Goal: Information Seeking & Learning: Check status

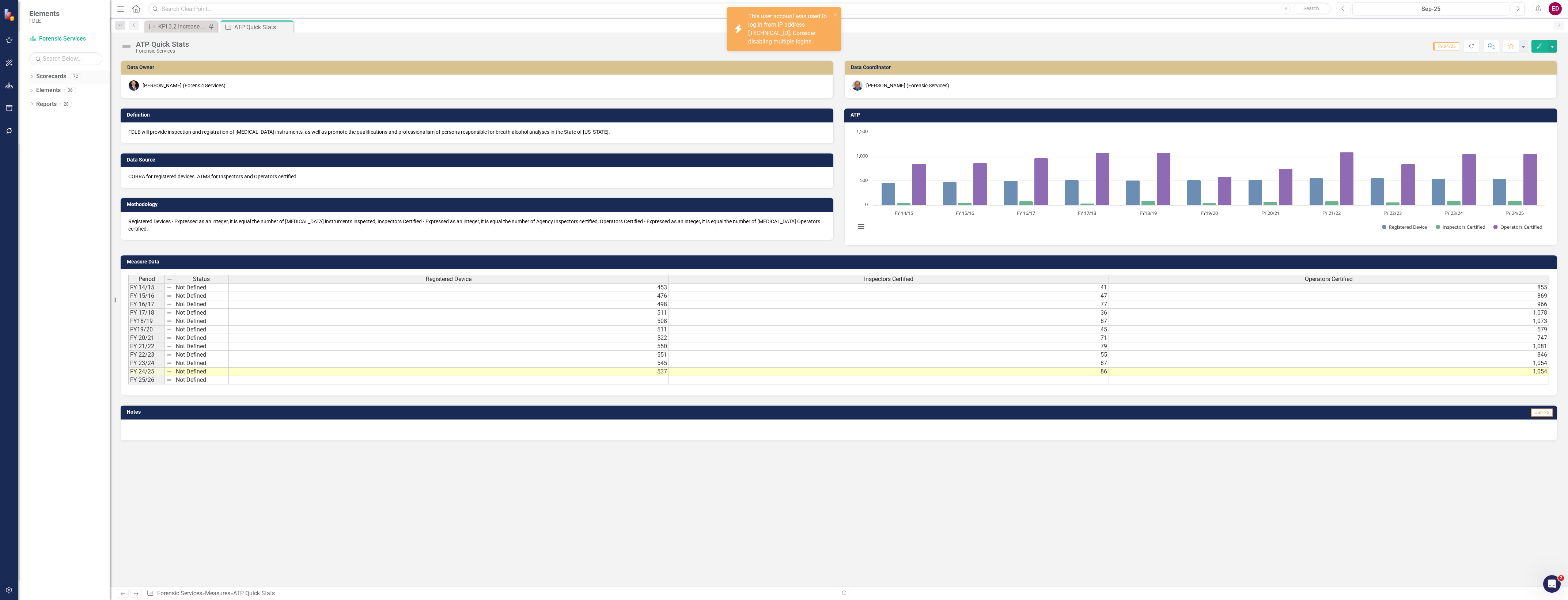
click at [30, 77] on icon "Dropdown" at bounding box center [32, 77] width 5 height 4
click at [33, 131] on icon "Dropdown" at bounding box center [35, 131] width 5 height 4
click at [44, 167] on div "Dropdown Investigative & Forensic Services Command" at bounding box center [71, 160] width 77 height 14
click at [40, 172] on div "Dropdown Public Safety Services Command" at bounding box center [71, 174] width 77 height 14
click at [44, 184] on icon "Dropdown" at bounding box center [43, 186] width 5 height 4
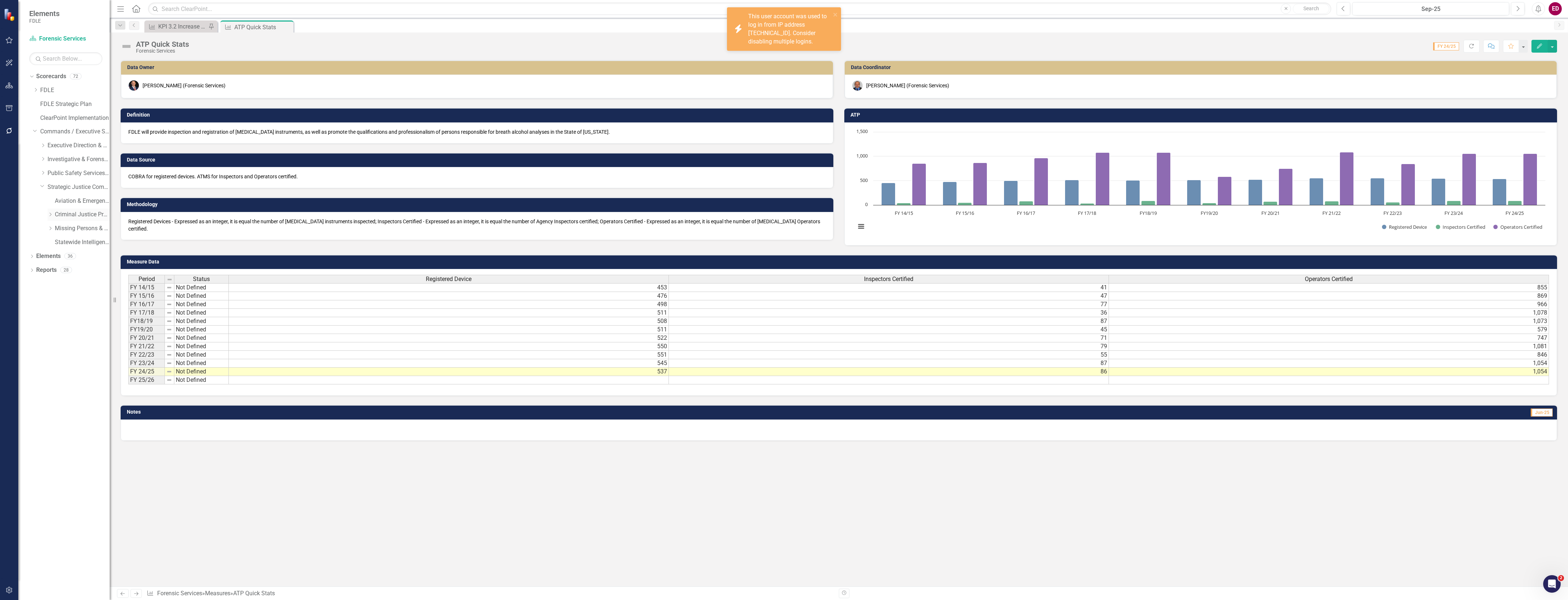
click at [68, 216] on link "Criminal Justice Professionalism, Standards & Training Services" at bounding box center [82, 215] width 55 height 9
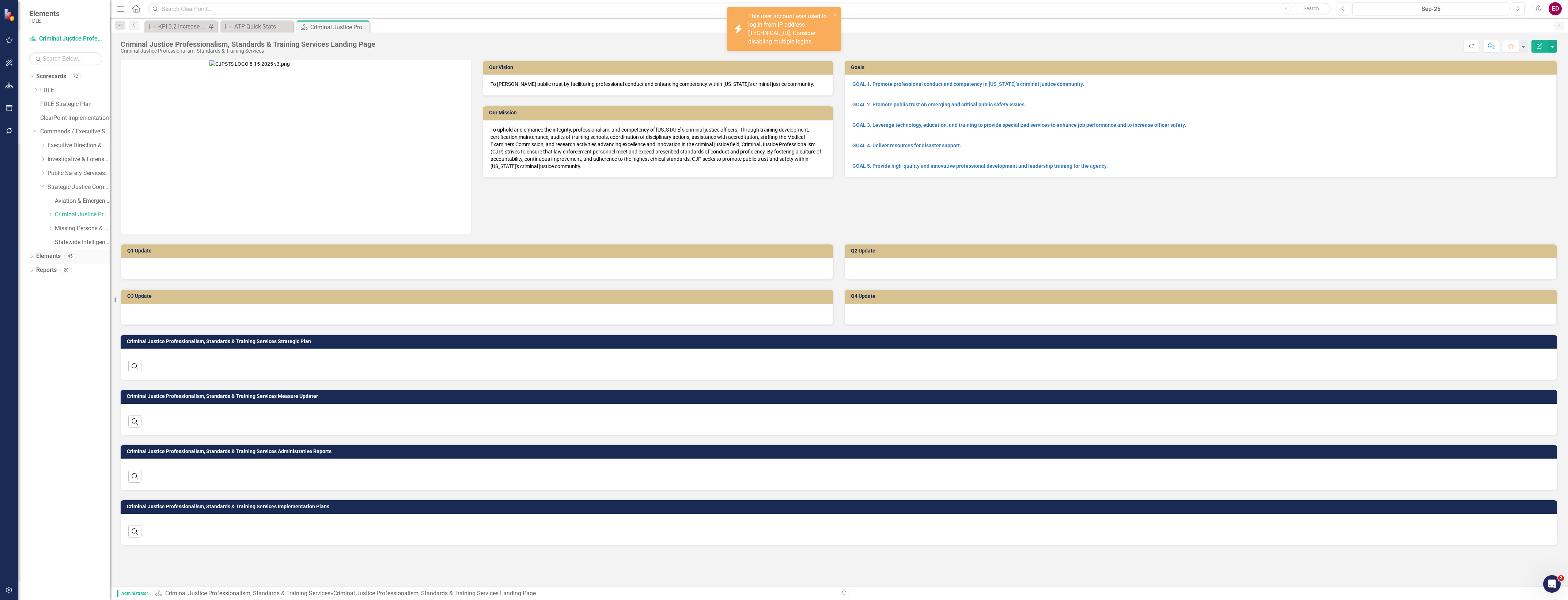
click at [30, 255] on div "Dropdown" at bounding box center [32, 257] width 5 height 6
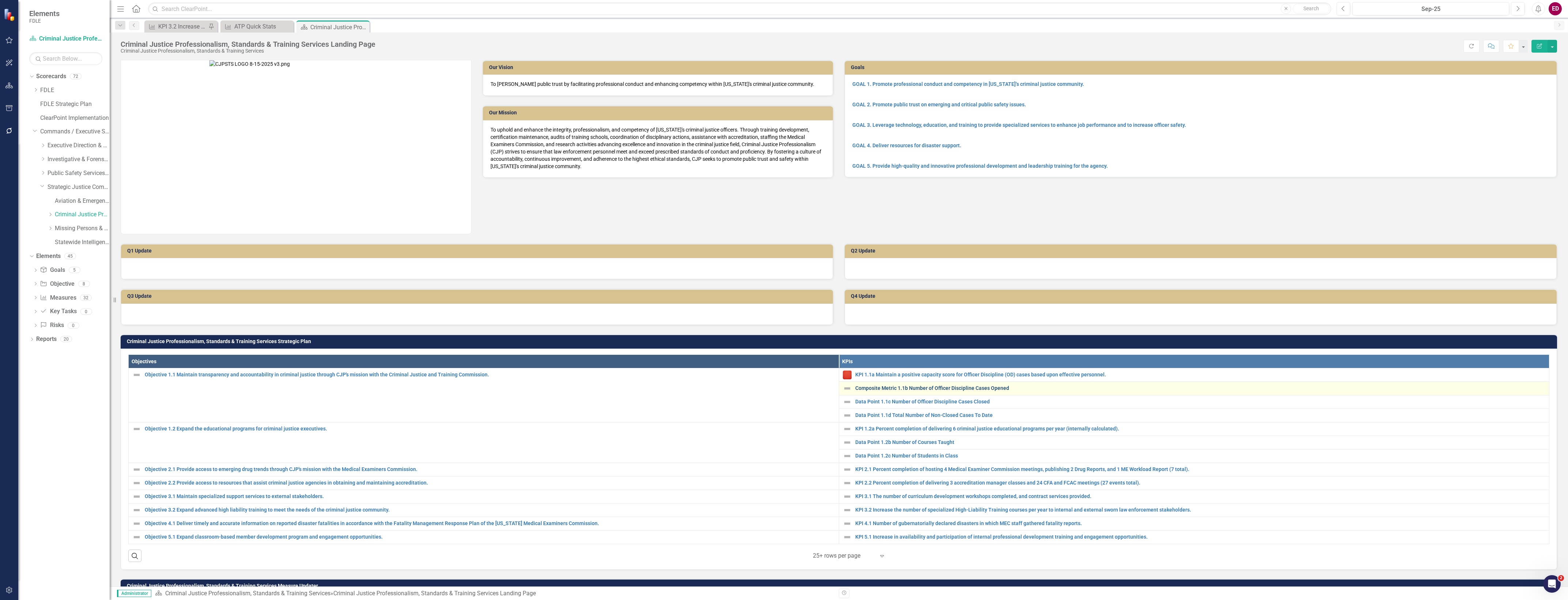
click at [973, 388] on link "Composite Metric 1.1b Number of Officer Discipline Cases Opened" at bounding box center [1200, 388] width 690 height 5
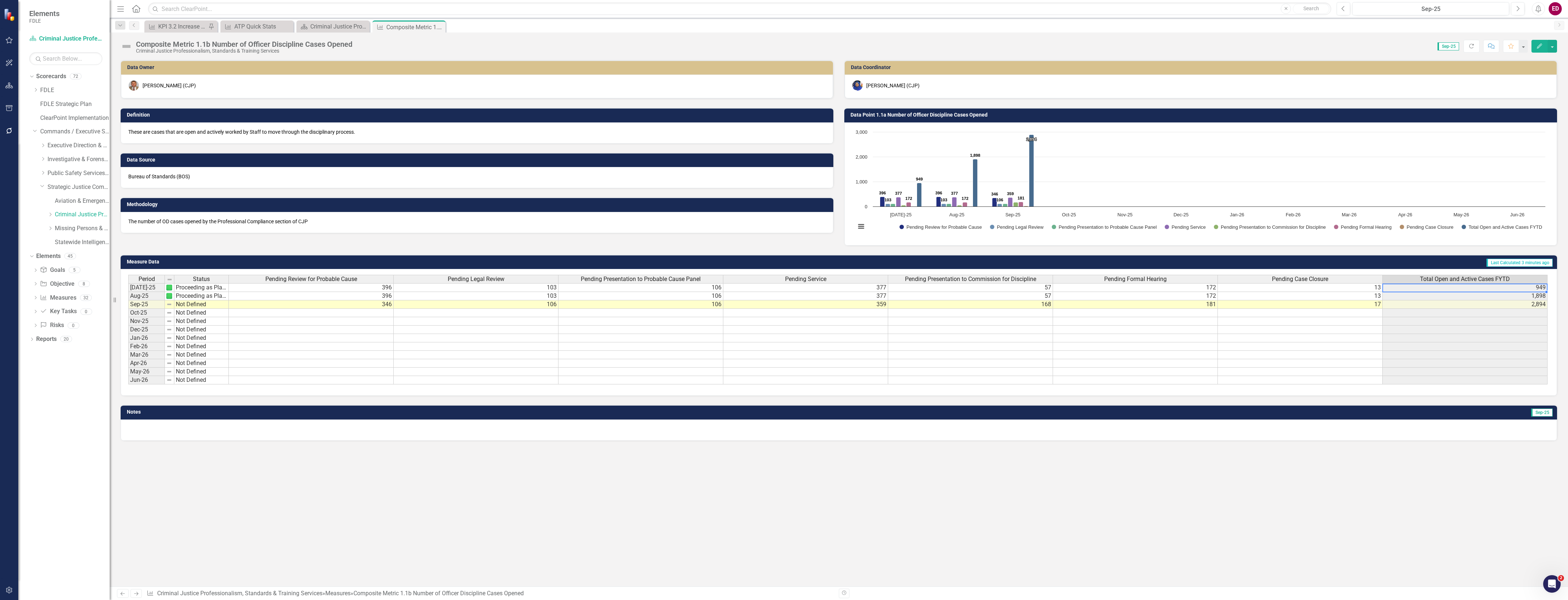
scroll to position [0, 4]
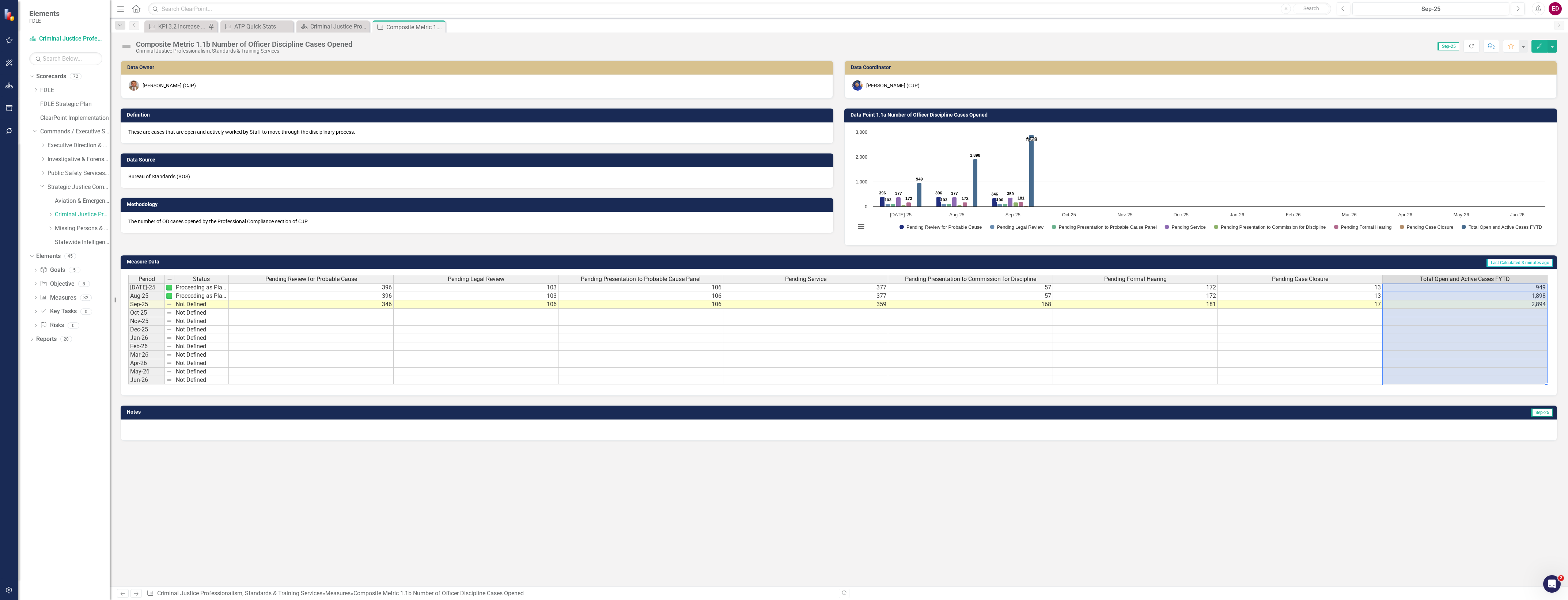
drag, startPoint x: 1514, startPoint y: 288, endPoint x: 1517, endPoint y: 378, distance: 90.0
click at [1517, 378] on tbody "[DATE]-25 Proceeding as Planned 396 103 106 377 57 172 13 949 Aug-25 Proceeding…" at bounding box center [838, 333] width 1419 height 101
click at [128, 292] on div "Period Status Pending Review for Probable Cause Pending Legal Review Pending Pr…" at bounding box center [128, 330] width 0 height 110
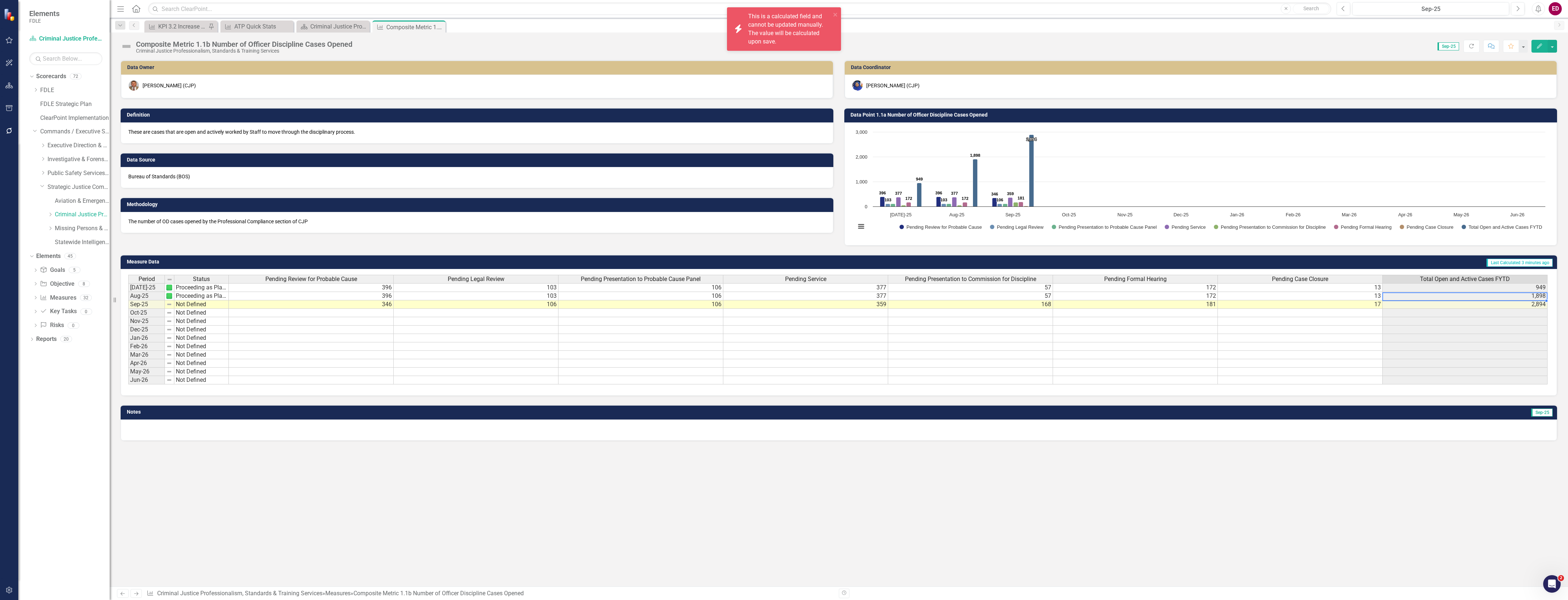
click at [1482, 299] on td "1,898" at bounding box center [1465, 296] width 165 height 9
drag, startPoint x: 1447, startPoint y: 299, endPoint x: 1468, endPoint y: 302, distance: 21.2
click at [1468, 302] on tbody "[DATE]-25 Proceeding as Planned 396 103 106 377 57 172 13 949 Aug-25 Proceeding…" at bounding box center [838, 333] width 1419 height 101
click at [1410, 299] on td "1,898" at bounding box center [1465, 296] width 165 height 9
drag, startPoint x: 1407, startPoint y: 305, endPoint x: 1418, endPoint y: 299, distance: 12.5
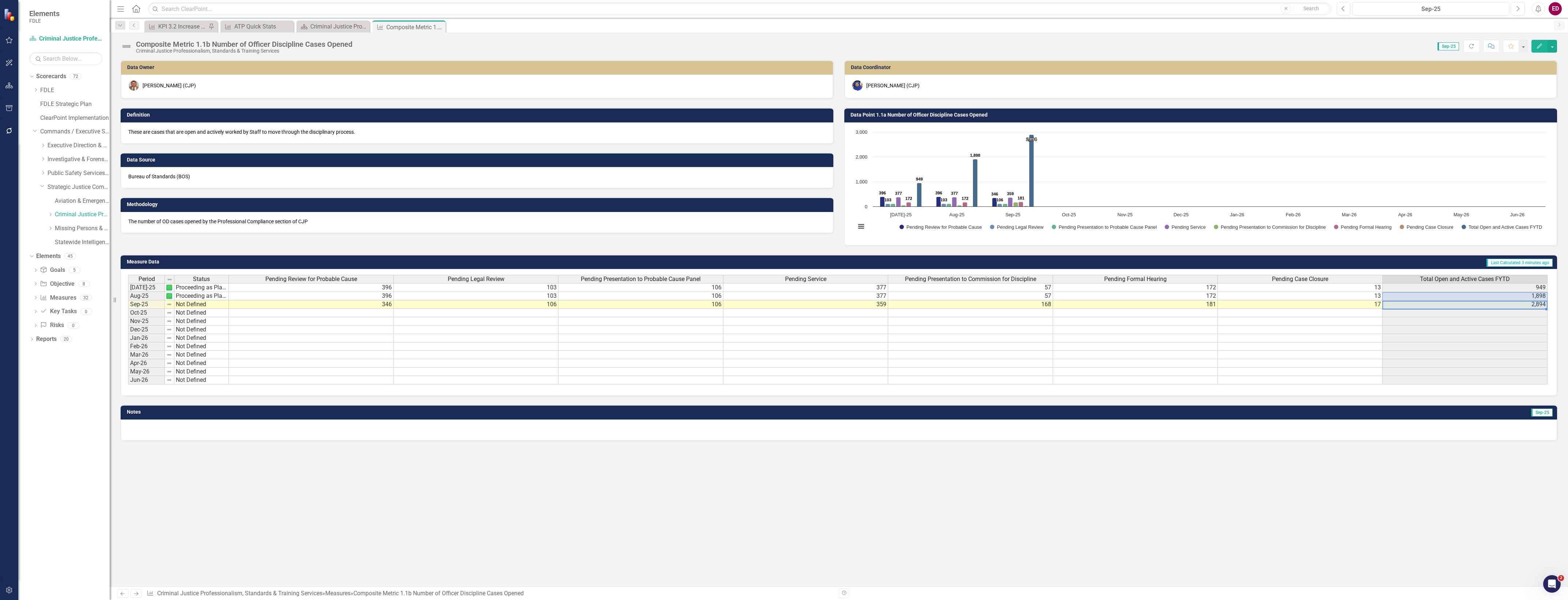
click at [1418, 299] on tbody "[DATE]-25 Proceeding as Planned 396 103 106 377 57 172 13 949 Aug-25 Proceeding…" at bounding box center [838, 333] width 1419 height 101
drag, startPoint x: 139, startPoint y: 285, endPoint x: 240, endPoint y: 292, distance: 101.2
click at [240, 292] on div "Period Status Pending Review for Probable Cause Pending Legal Review Pending Pr…" at bounding box center [839, 330] width 1421 height 110
click at [459, 287] on td "103" at bounding box center [476, 287] width 165 height 9
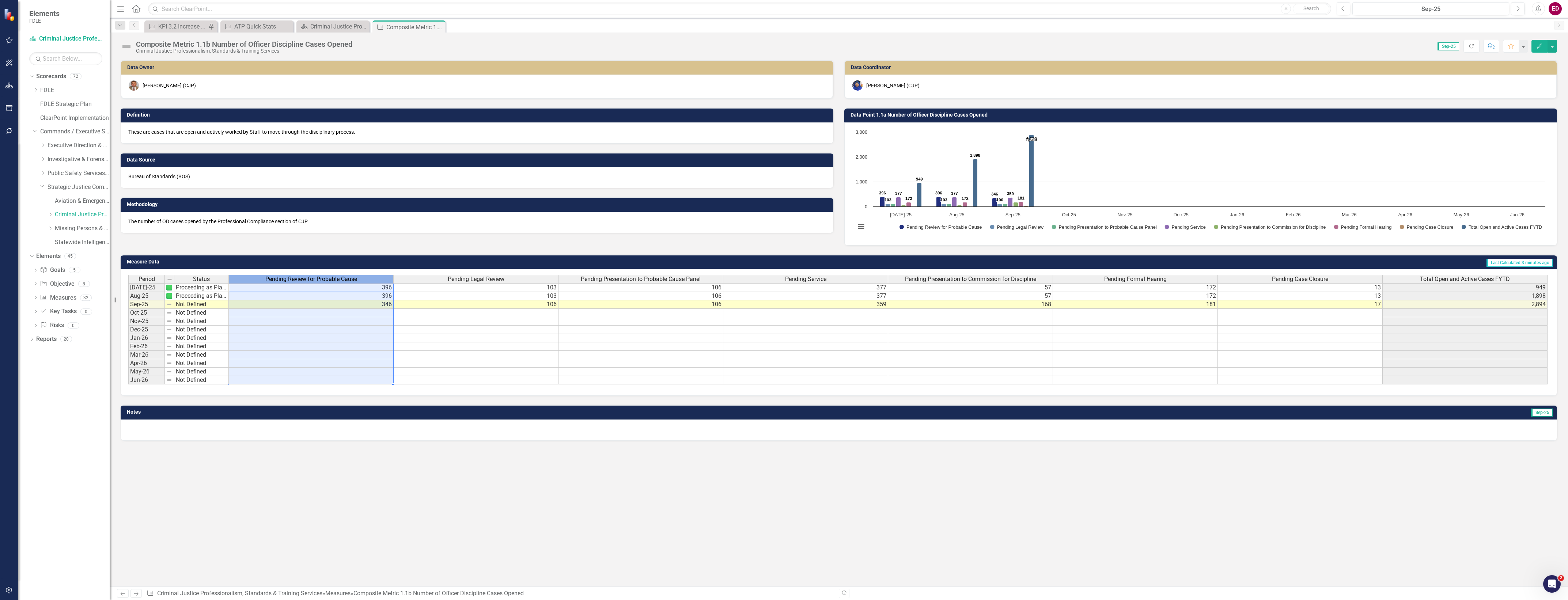
click at [317, 277] on span "Pending Review for Probable Cause" at bounding box center [311, 279] width 92 height 7
click at [1510, 283] on th "Total Open and Active Cases FYTD" at bounding box center [1465, 279] width 165 height 9
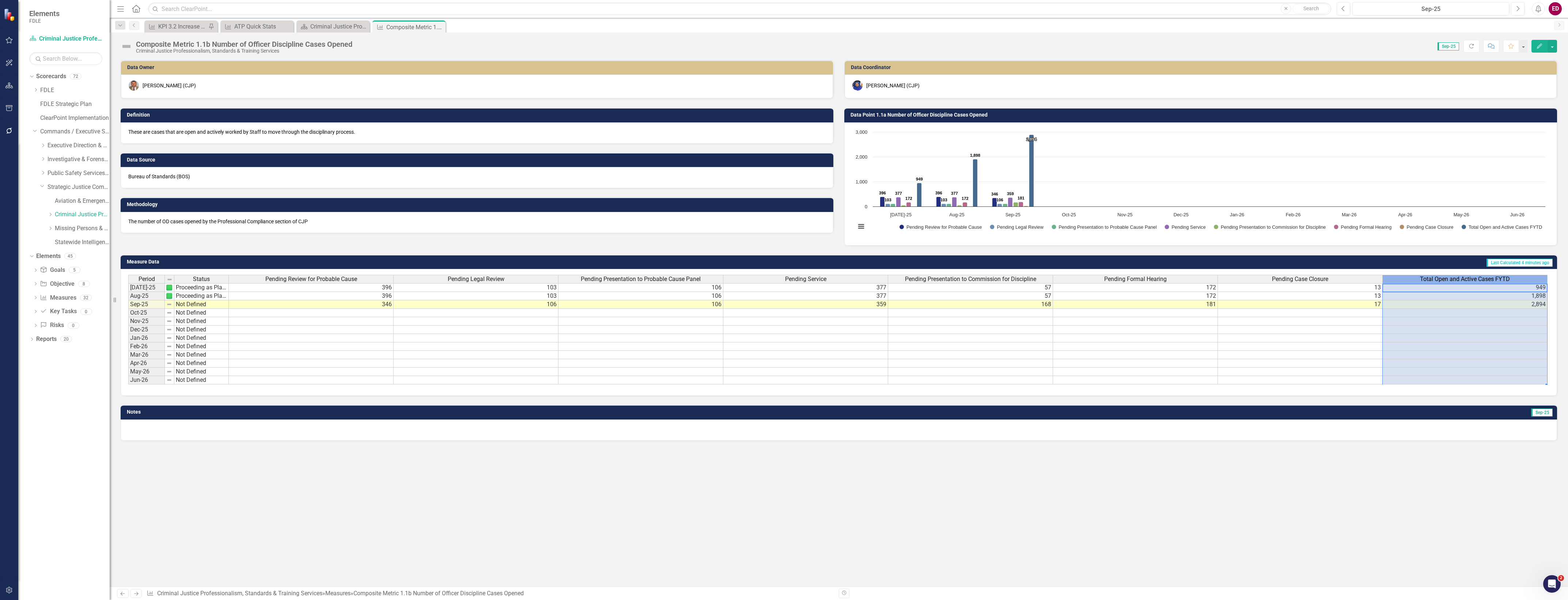
click at [1517, 307] on td "2,894" at bounding box center [1465, 305] width 165 height 9
